Goal: Task Accomplishment & Management: Manage account settings

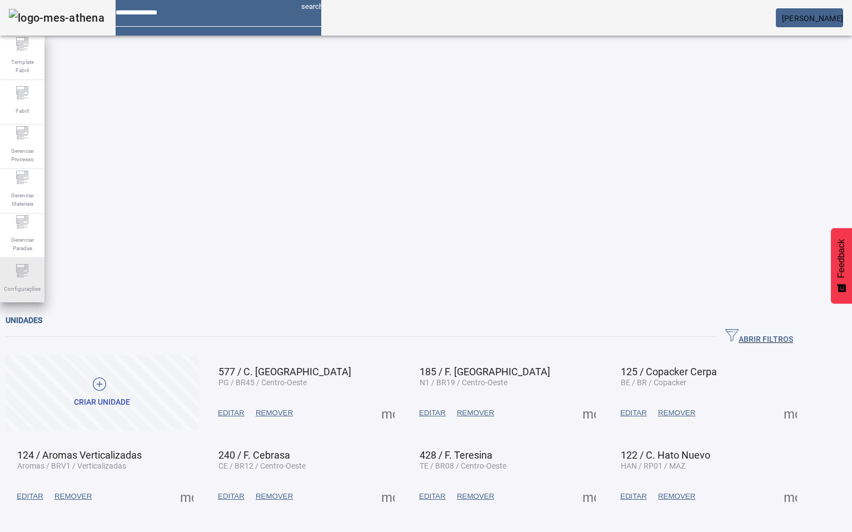
click at [22, 281] on span "Configurações" at bounding box center [22, 288] width 43 height 15
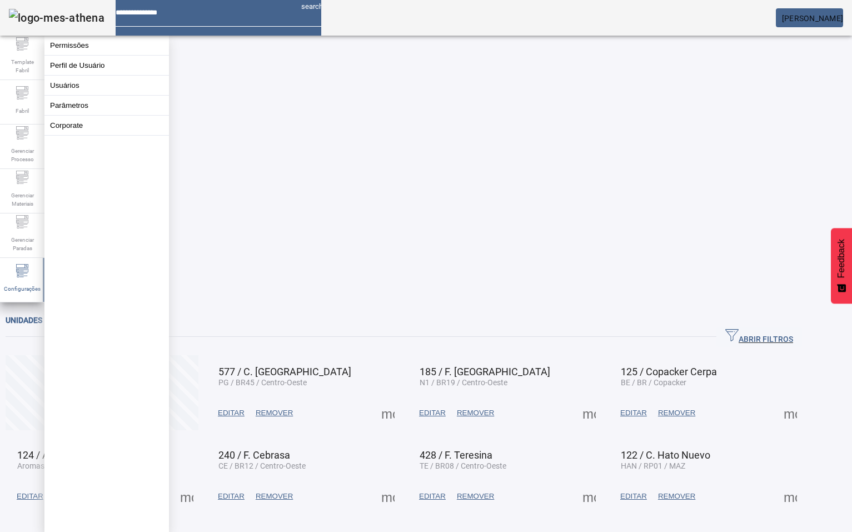
click at [76, 90] on button "Usuários" at bounding box center [106, 85] width 124 height 19
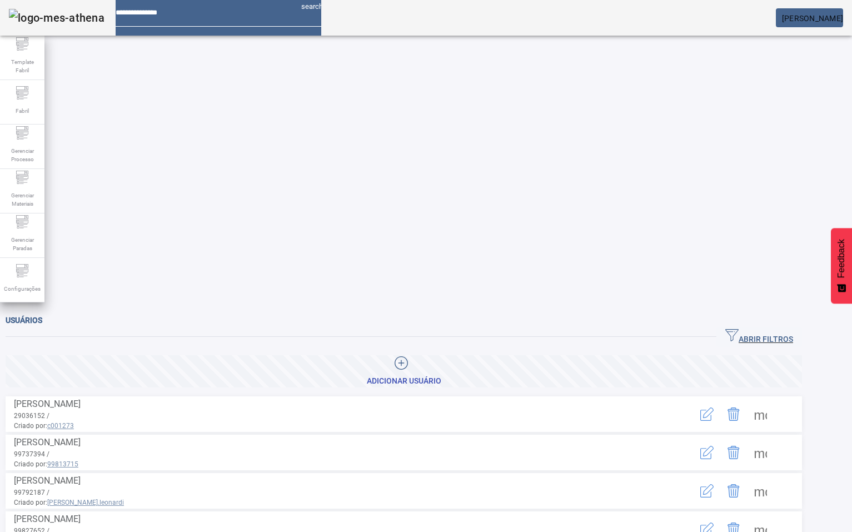
click at [763, 328] on span "ABRIR FILTROS" at bounding box center [759, 336] width 68 height 17
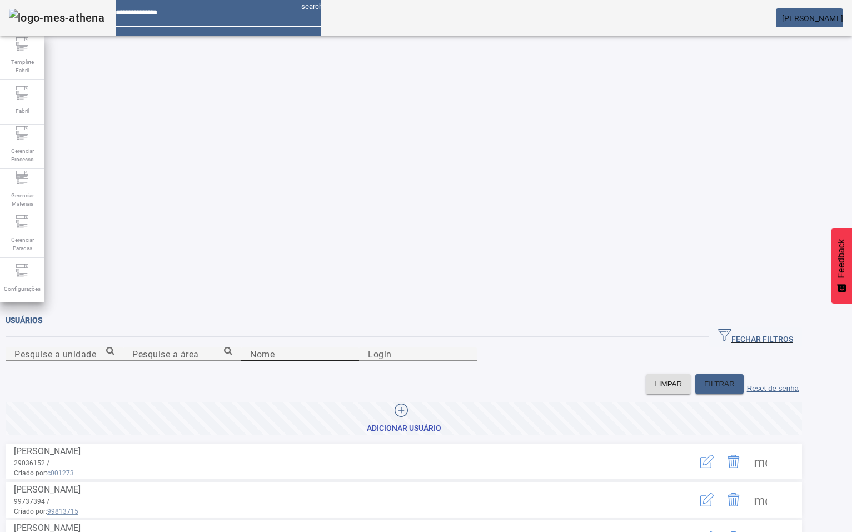
click at [318, 347] on input "Nome" at bounding box center [300, 353] width 100 height 13
type input "**********"
click at [734, 378] on span "FILTRAR" at bounding box center [719, 383] width 31 height 11
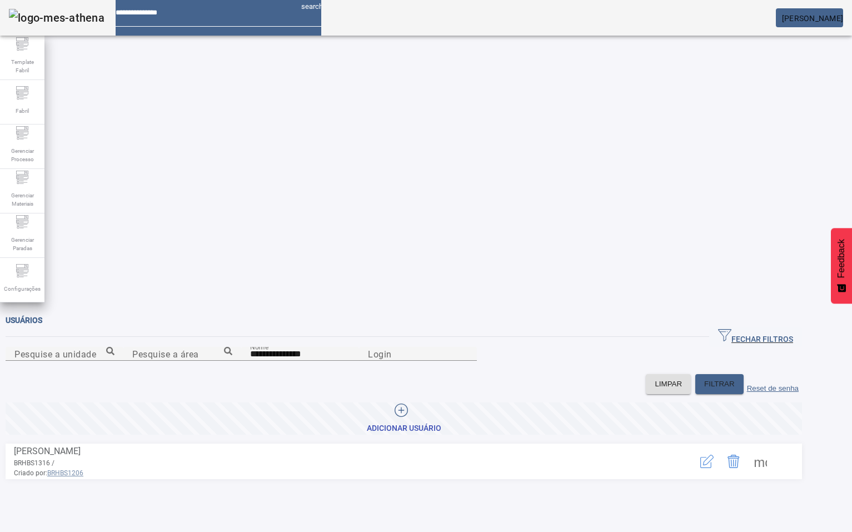
click at [720, 448] on button "button" at bounding box center [706, 461] width 27 height 27
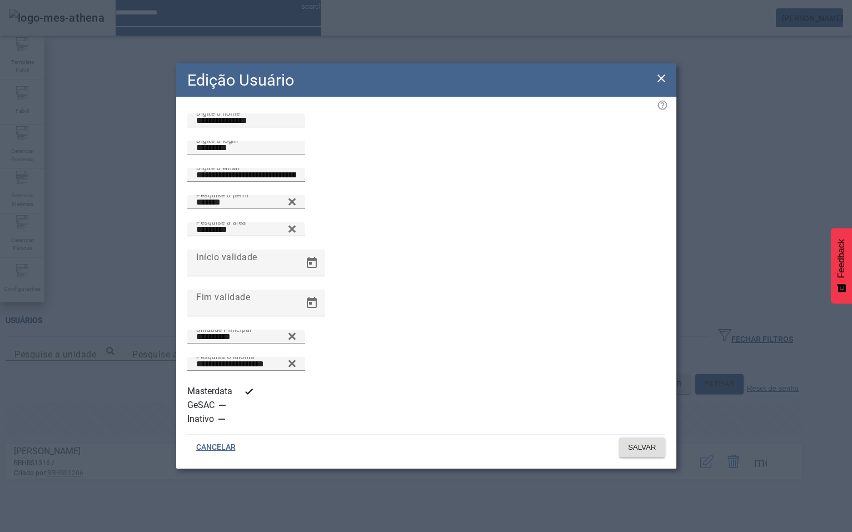
scroll to position [1, 0]
click at [657, 85] on icon at bounding box center [660, 78] width 13 height 13
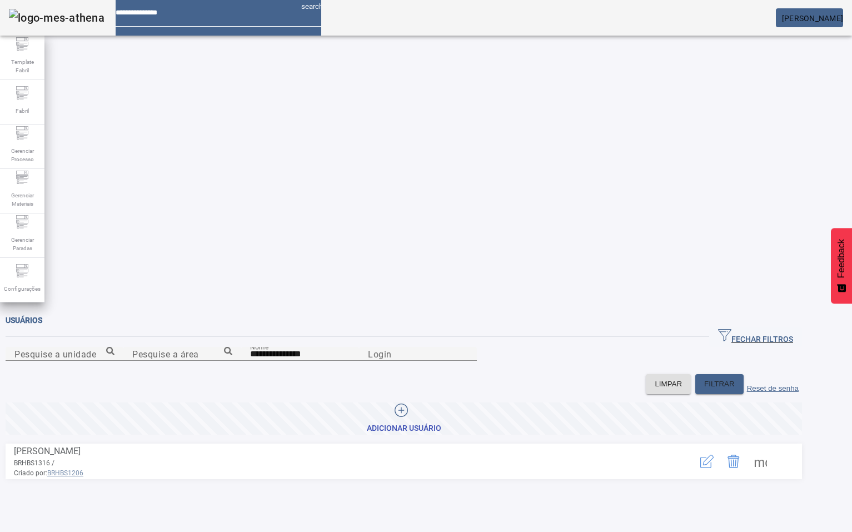
click at [773, 448] on span at bounding box center [760, 461] width 27 height 27
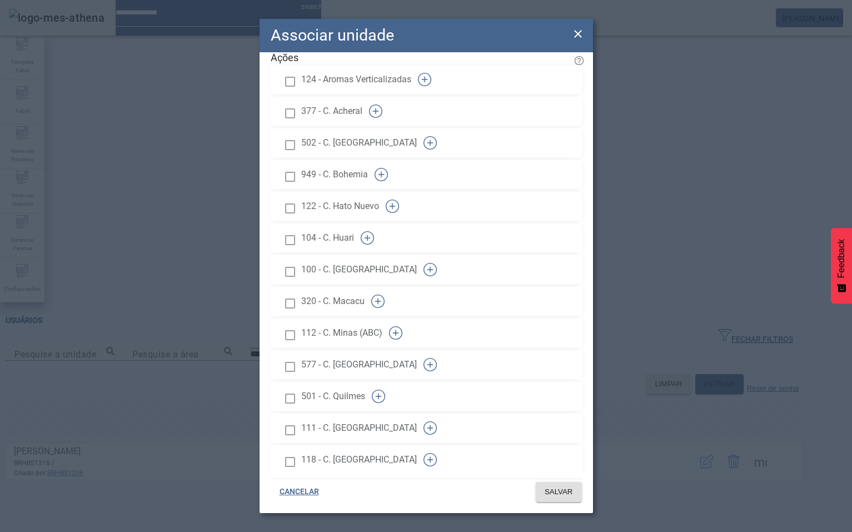
scroll to position [111, 0]
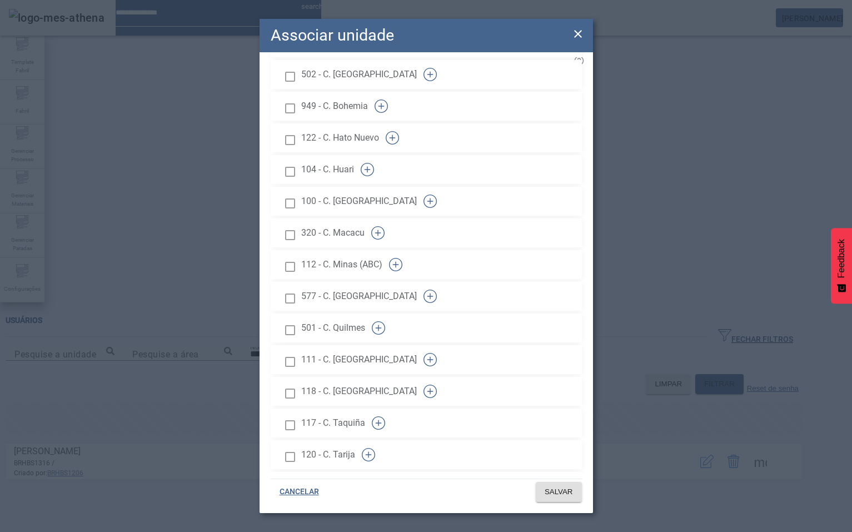
click at [301, 382] on div at bounding box center [290, 393] width 22 height 23
click at [431, 18] on icon "button" at bounding box center [424, 10] width 13 height 13
click at [569, 489] on span "SALVAR" at bounding box center [558, 491] width 28 height 11
click at [583, 32] on icon at bounding box center [577, 33] width 13 height 13
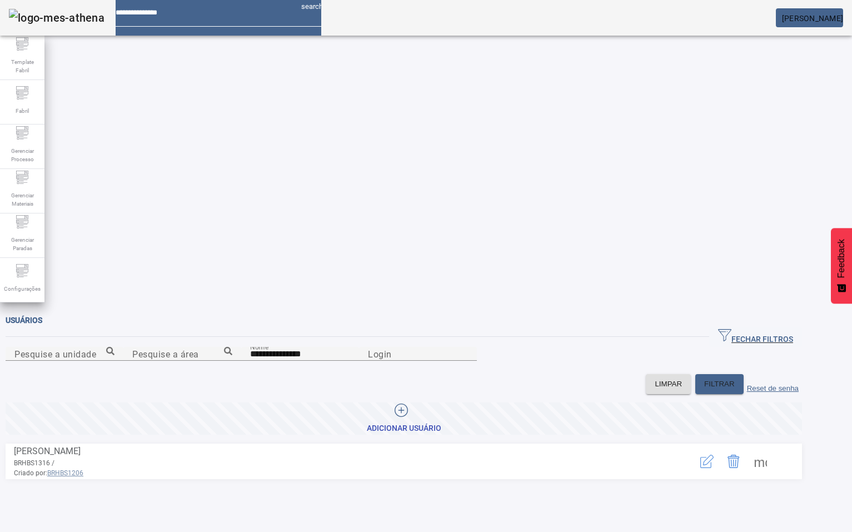
click at [826, 24] on mat-card "[PERSON_NAME]" at bounding box center [808, 17] width 67 height 19
click at [827, 22] on span "[PERSON_NAME]" at bounding box center [812, 18] width 61 height 9
click at [807, 21] on span "[PERSON_NAME]" at bounding box center [812, 18] width 61 height 9
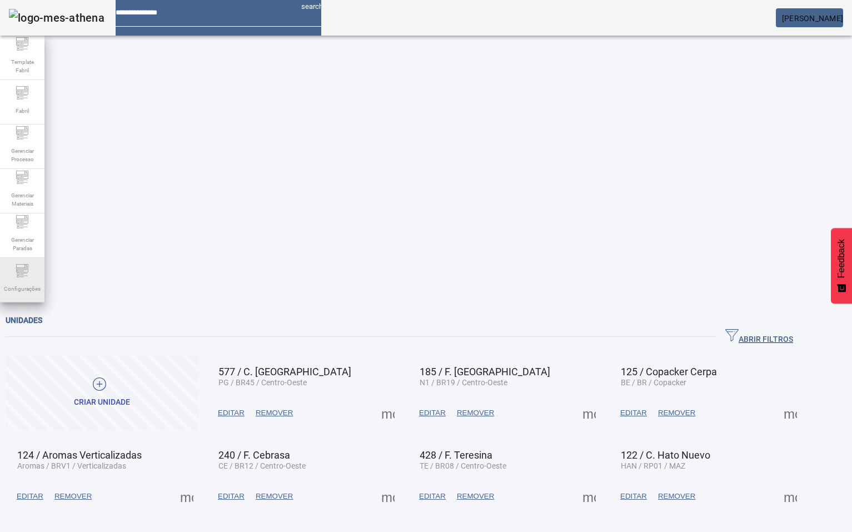
click at [17, 283] on span "Configurações" at bounding box center [22, 288] width 43 height 15
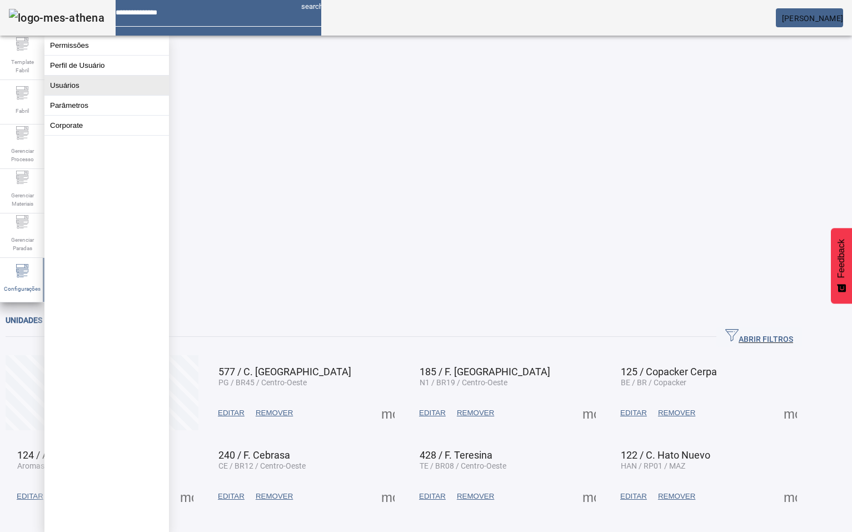
click at [76, 91] on button "Usuários" at bounding box center [106, 85] width 124 height 19
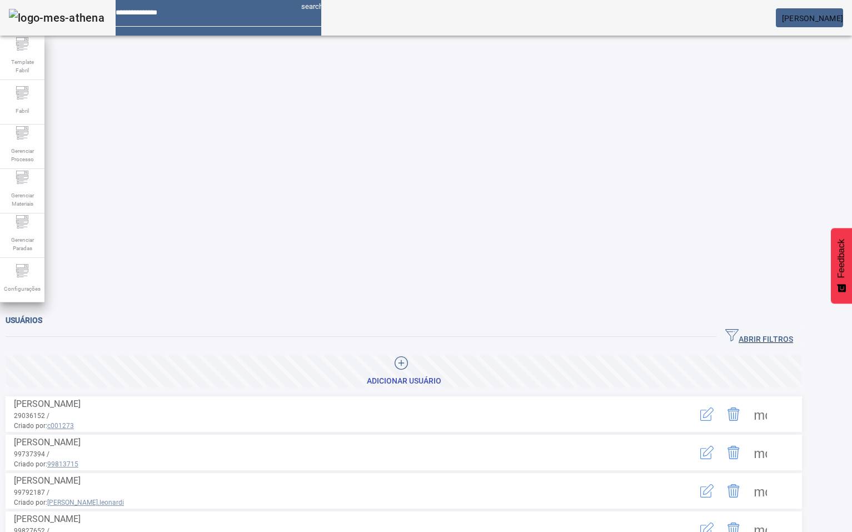
click at [738, 328] on icon "button" at bounding box center [731, 334] width 13 height 13
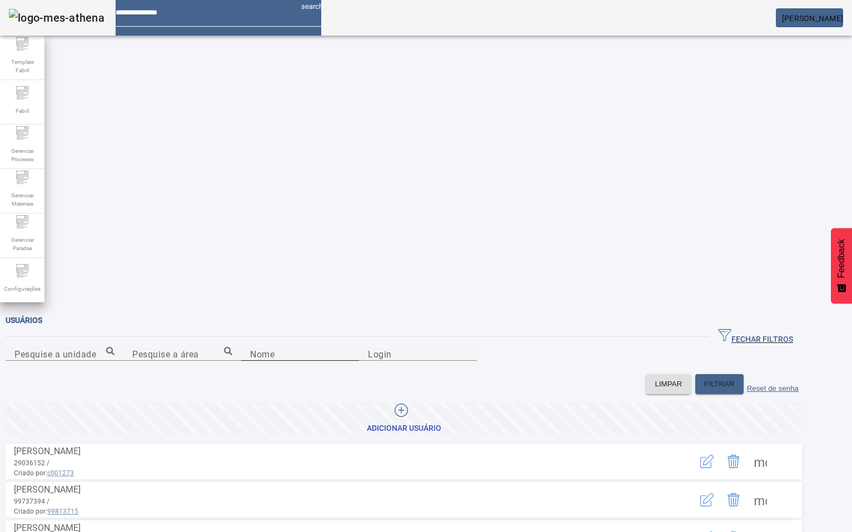
click at [250, 348] on mat-label "Nome" at bounding box center [262, 353] width 24 height 11
click at [250, 347] on input "Nome" at bounding box center [300, 353] width 100 height 13
type input "******"
click at [742, 370] on span at bounding box center [719, 383] width 48 height 27
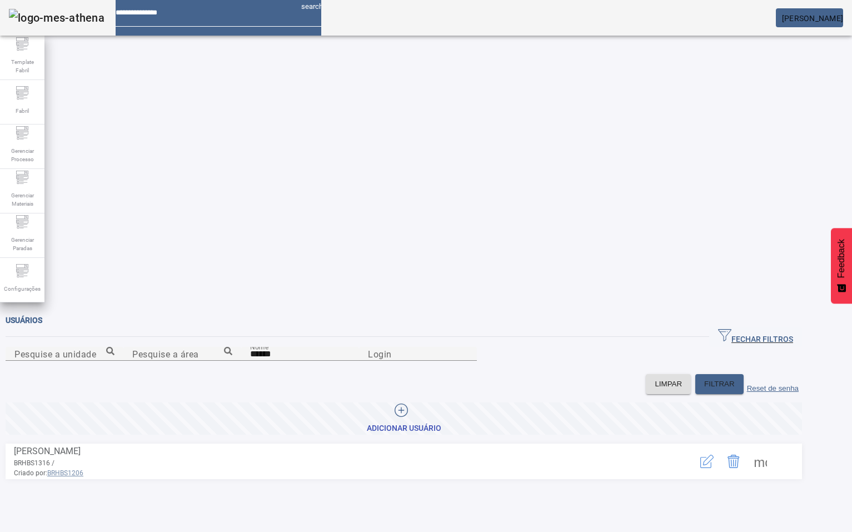
click at [773, 448] on span at bounding box center [760, 461] width 27 height 27
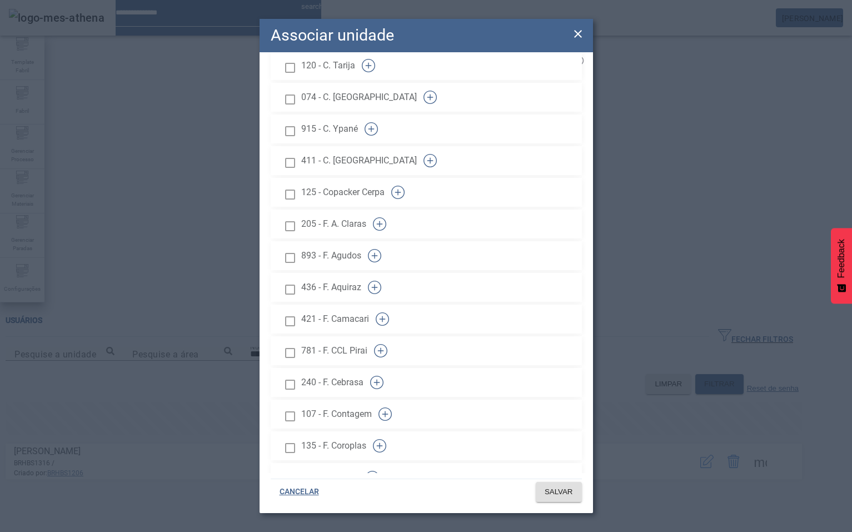
scroll to position [121, 0]
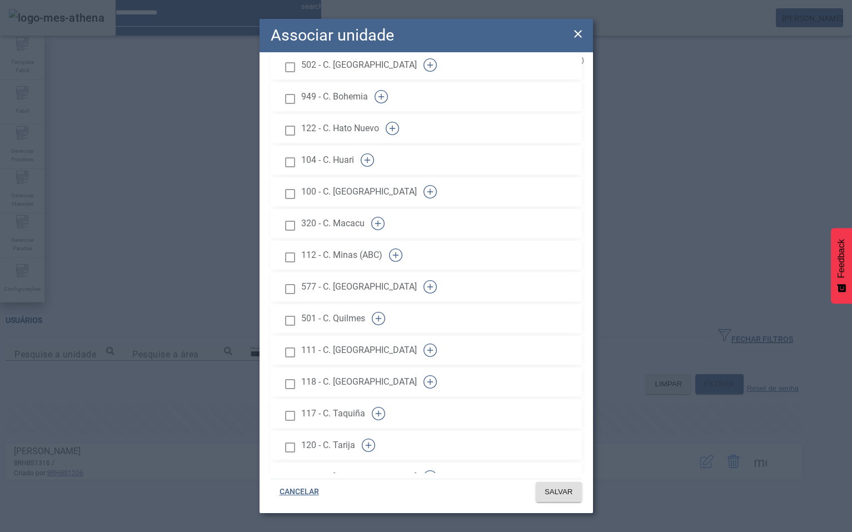
click at [431, 8] on icon "button" at bounding box center [424, 1] width 13 height 13
click at [572, 490] on span "SALVAR" at bounding box center [558, 491] width 28 height 11
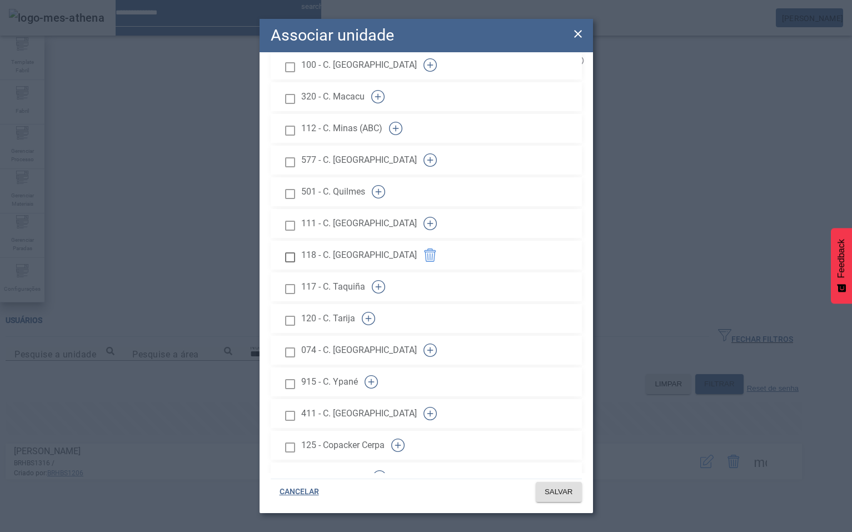
scroll to position [500, 0]
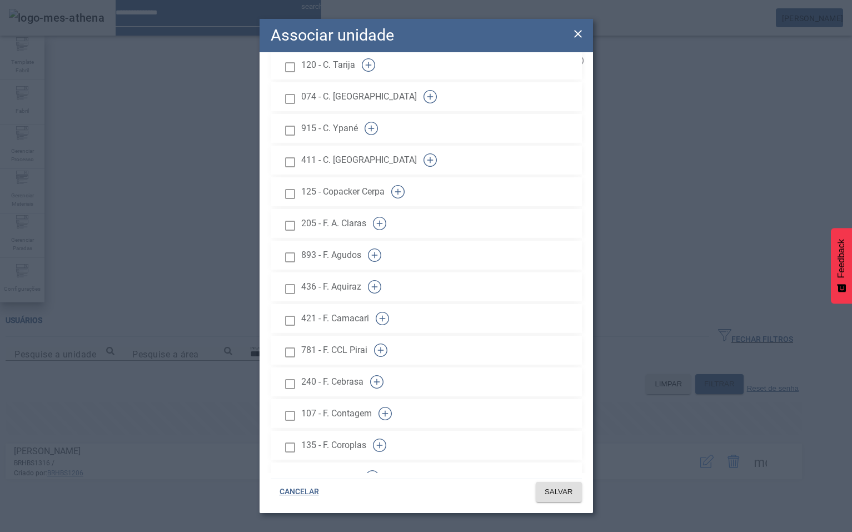
click at [301, 277] on div at bounding box center [290, 288] width 22 height 23
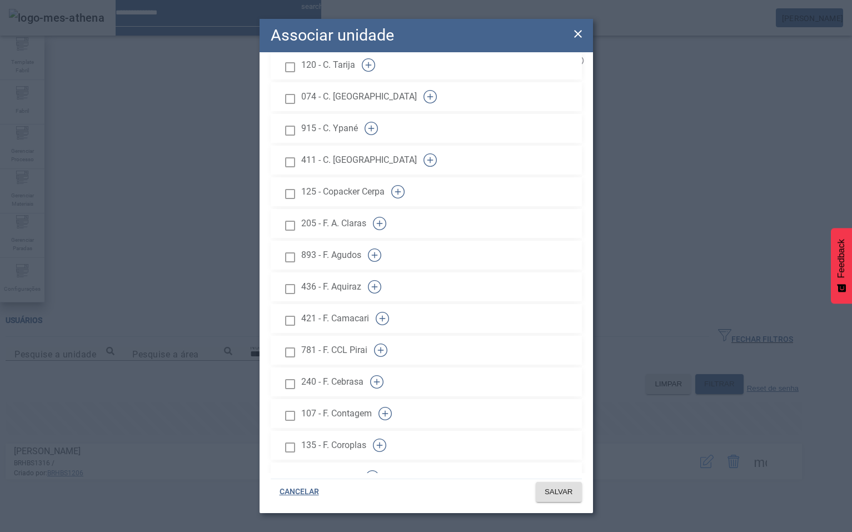
click at [301, 277] on div at bounding box center [290, 288] width 22 height 23
click at [290, 277] on div at bounding box center [290, 288] width 22 height 23
drag, startPoint x: 308, startPoint y: 271, endPoint x: 303, endPoint y: 266, distance: 6.7
click at [301, 277] on div at bounding box center [290, 288] width 22 height 23
click at [293, 277] on div at bounding box center [290, 288] width 22 height 23
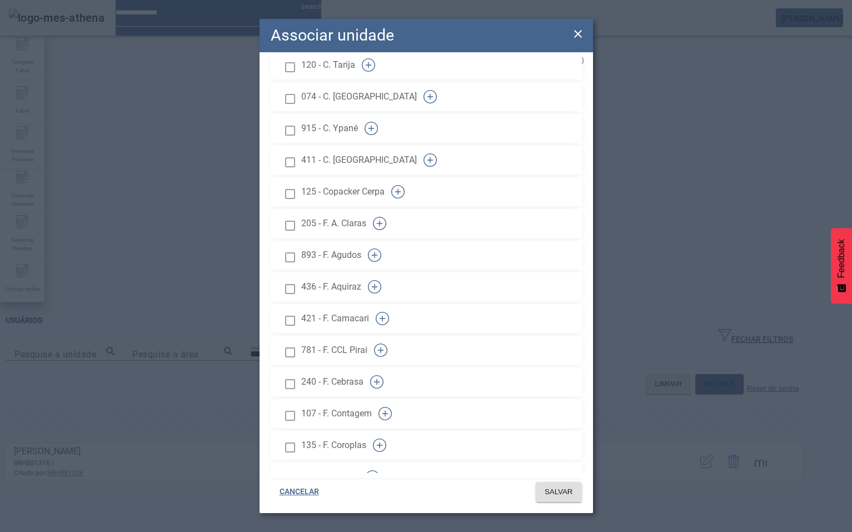
click at [301, 277] on div at bounding box center [290, 288] width 22 height 23
click at [555, 500] on span at bounding box center [558, 491] width 46 height 27
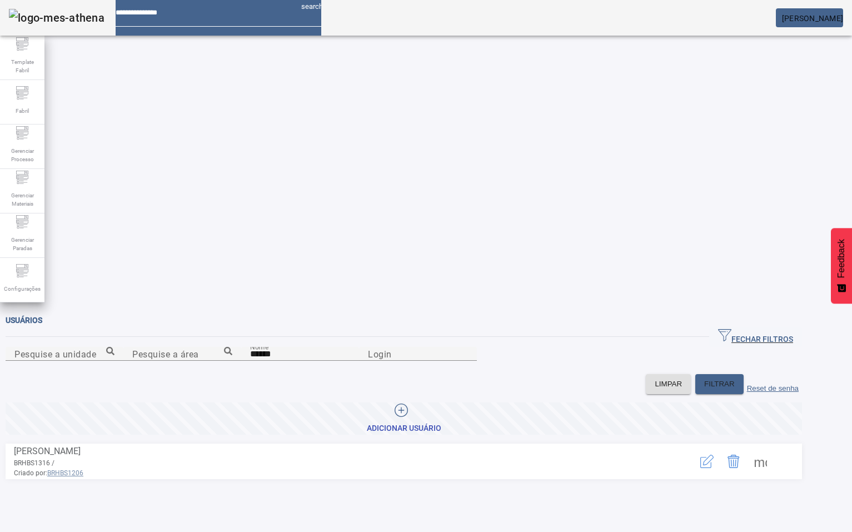
click at [773, 448] on span at bounding box center [760, 461] width 27 height 27
click at [843, 21] on em at bounding box center [843, 18] width 0 height 9
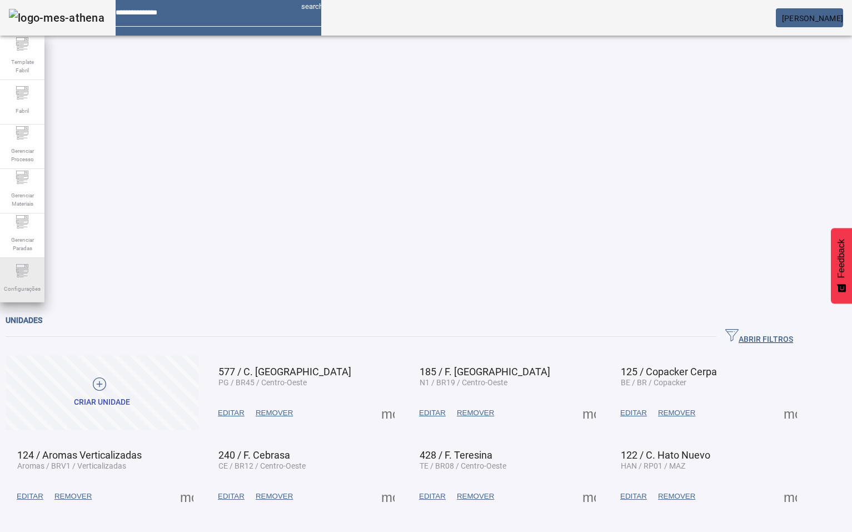
click at [22, 295] on div "Configurações" at bounding box center [22, 280] width 44 height 44
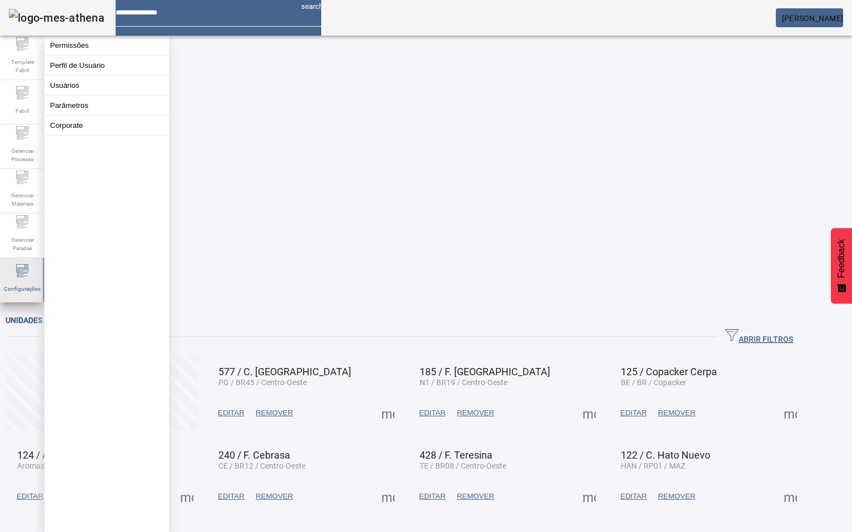
drag, startPoint x: 22, startPoint y: 294, endPoint x: 24, endPoint y: 278, distance: 16.9
click at [24, 278] on div "Configurações" at bounding box center [22, 280] width 44 height 44
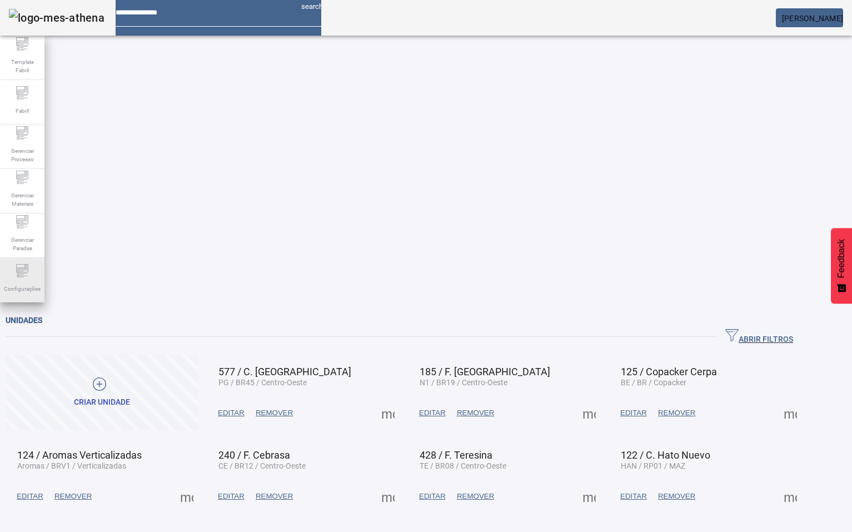
click at [24, 277] on icon at bounding box center [22, 270] width 13 height 13
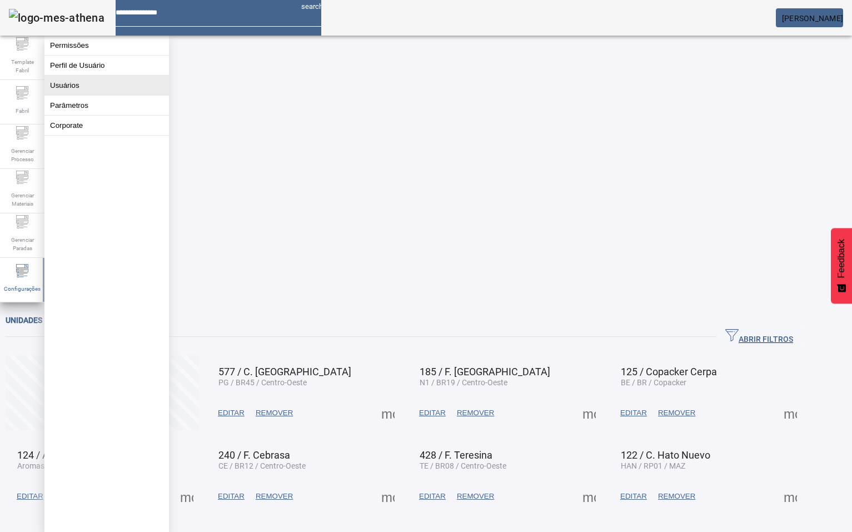
click at [84, 92] on button "Usuários" at bounding box center [106, 85] width 124 height 19
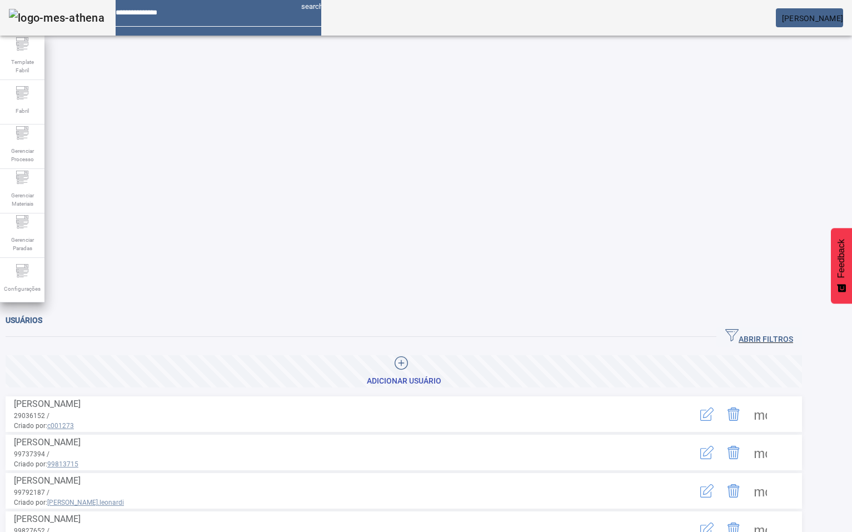
click at [738, 328] on icon "button" at bounding box center [731, 334] width 13 height 13
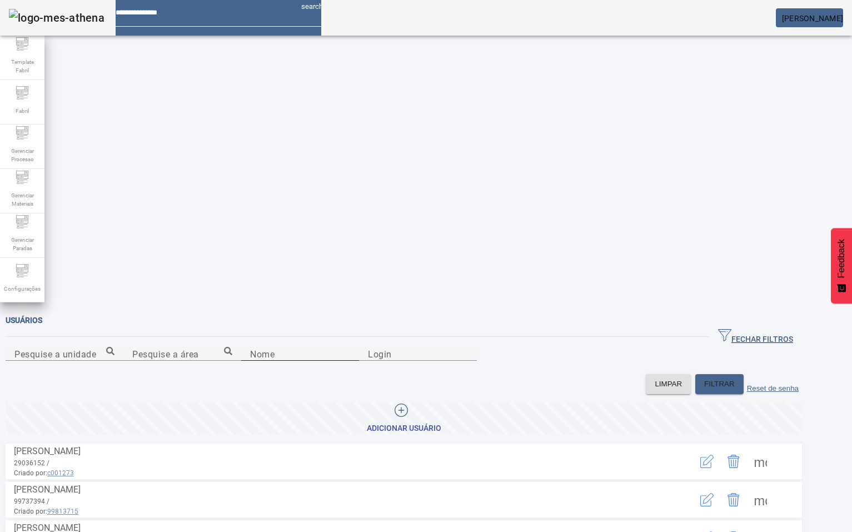
click at [250, 348] on mat-label "Nome" at bounding box center [262, 353] width 24 height 11
click at [250, 347] on input "Nome" at bounding box center [300, 353] width 100 height 13
type input "******"
click at [730, 378] on span "FILTRAR" at bounding box center [719, 383] width 31 height 11
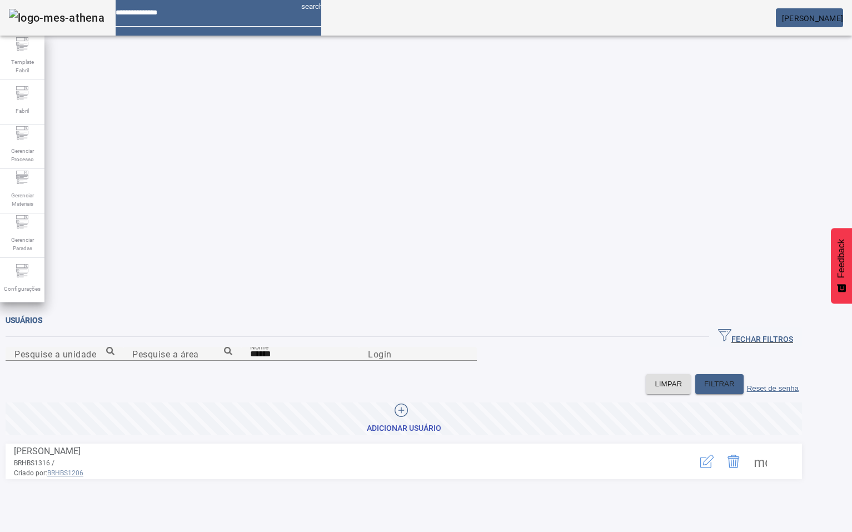
click at [773, 448] on span at bounding box center [760, 461] width 27 height 27
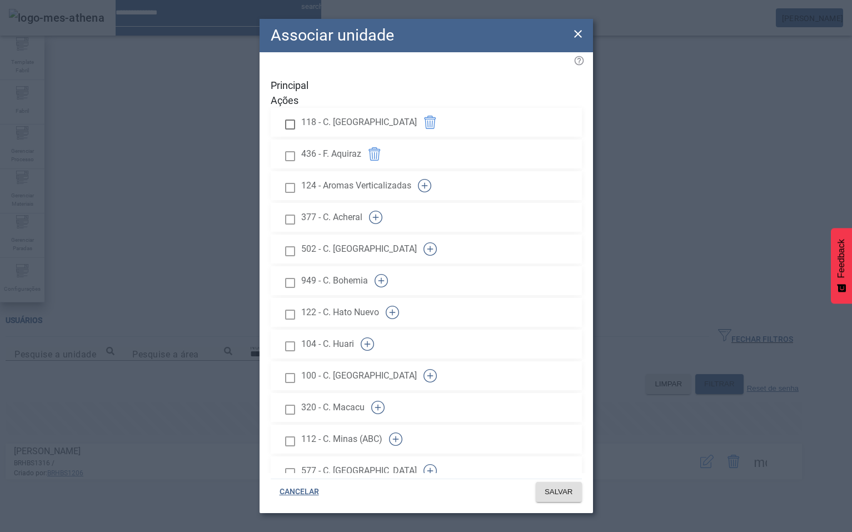
scroll to position [817, 0]
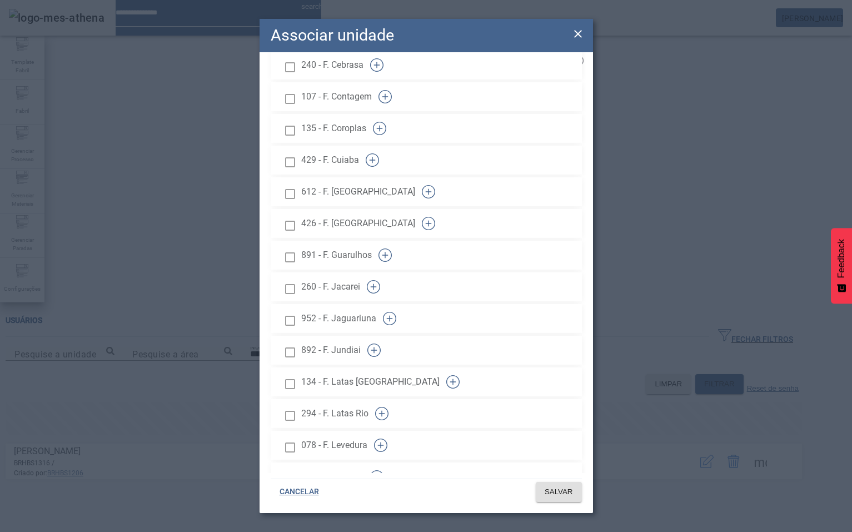
click at [577, 489] on span at bounding box center [558, 491] width 46 height 27
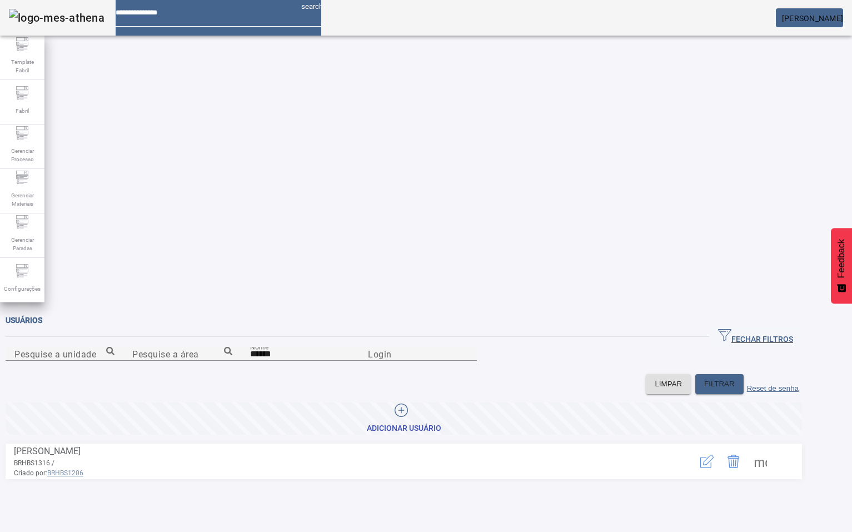
click at [843, 19] on em at bounding box center [843, 18] width 0 height 9
